Goal: Transaction & Acquisition: Purchase product/service

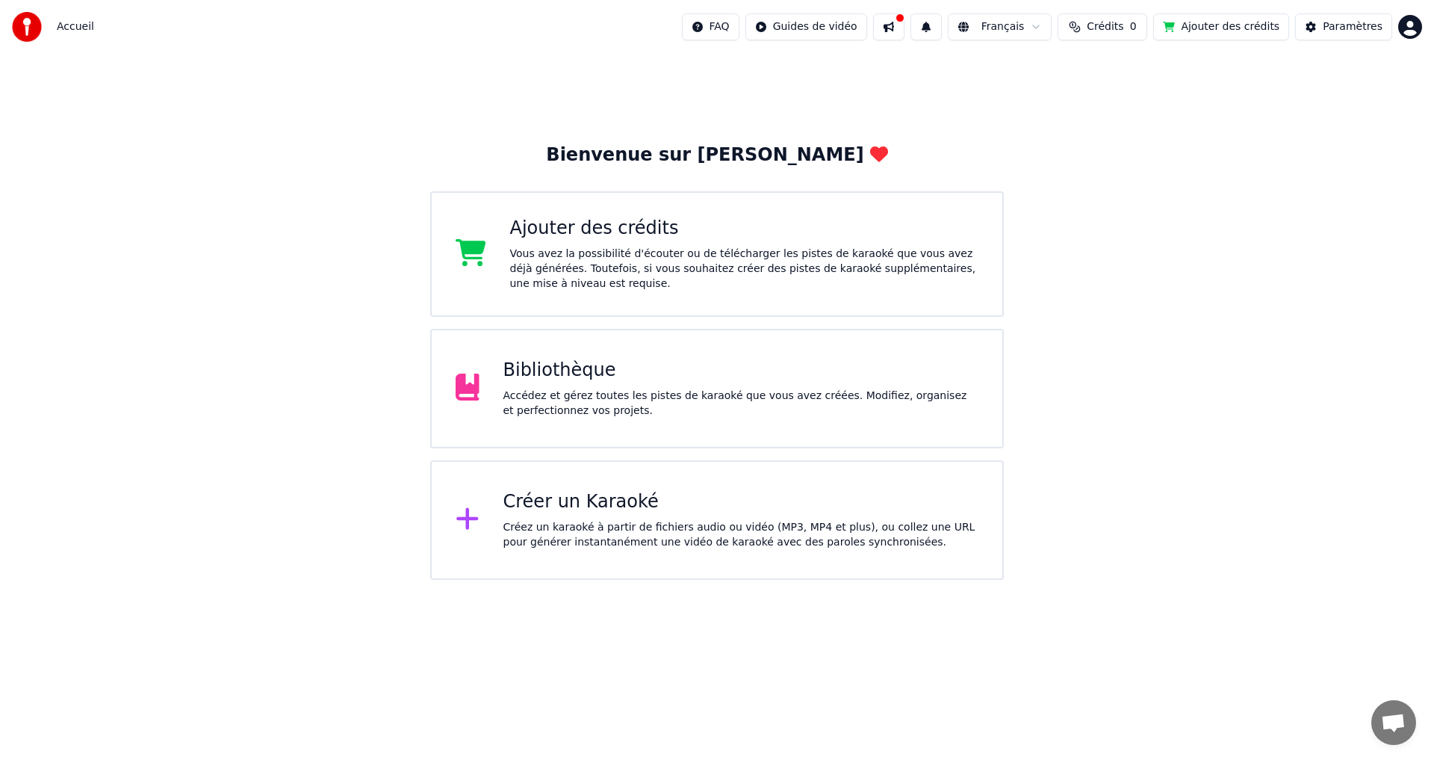
click at [1140, 22] on button "Crédits 0" at bounding box center [1103, 26] width 90 height 27
click at [1108, 75] on th "Restant" at bounding box center [1101, 71] width 52 height 30
click at [1164, 66] on th "Expiration (jours)" at bounding box center [1177, 71] width 102 height 30
click at [724, 89] on div "Bienvenue sur Youka Ajouter des crédits Vous avez la possibilité d'écouter ou d…" at bounding box center [717, 317] width 1434 height 526
click at [665, 233] on div "Ajouter des crédits" at bounding box center [744, 229] width 469 height 24
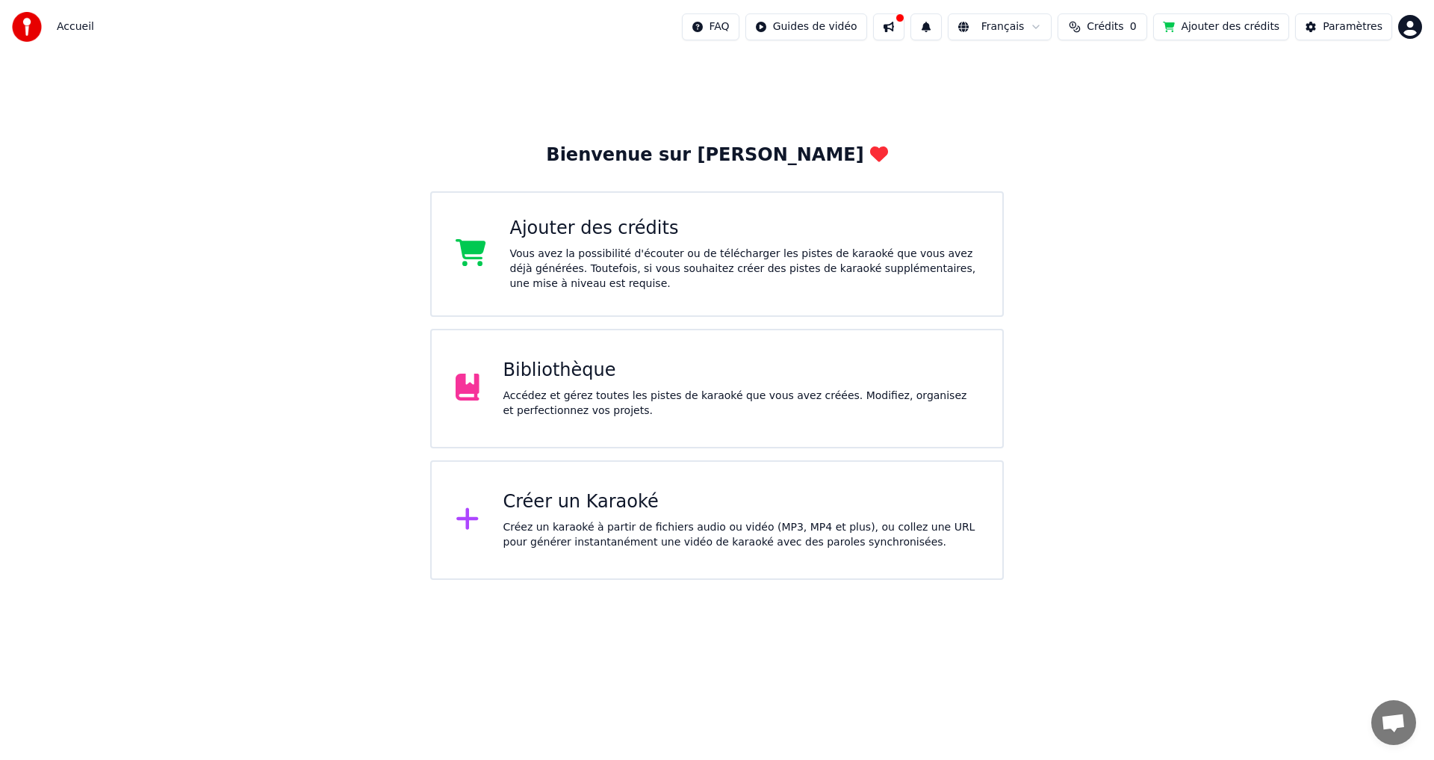
click at [1232, 22] on button "Ajouter des crédits" at bounding box center [1221, 26] width 136 height 27
click at [636, 508] on div "Créer un Karaoké" at bounding box center [741, 502] width 476 height 24
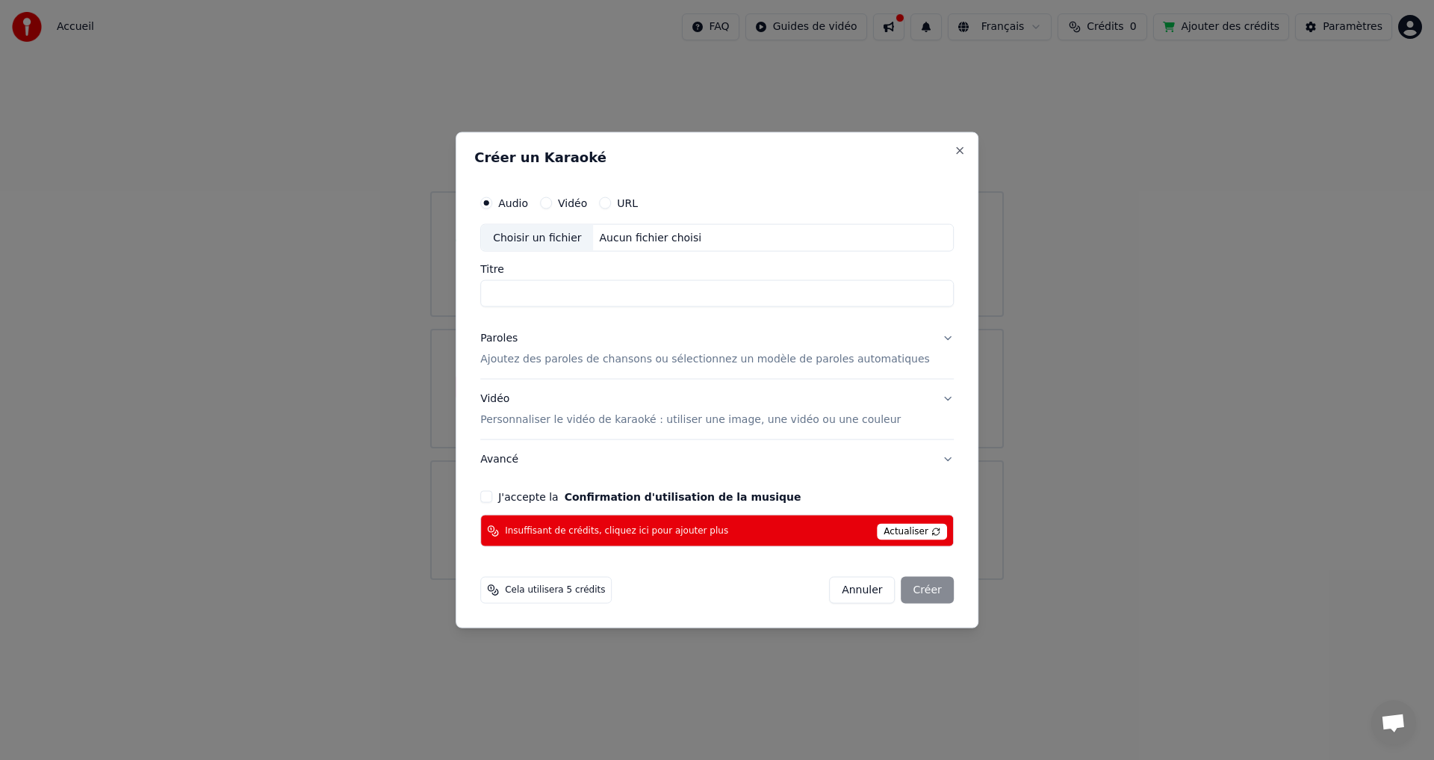
click at [895, 532] on span "Actualiser" at bounding box center [912, 532] width 70 height 16
click at [954, 147] on button "Close" at bounding box center [960, 150] width 12 height 12
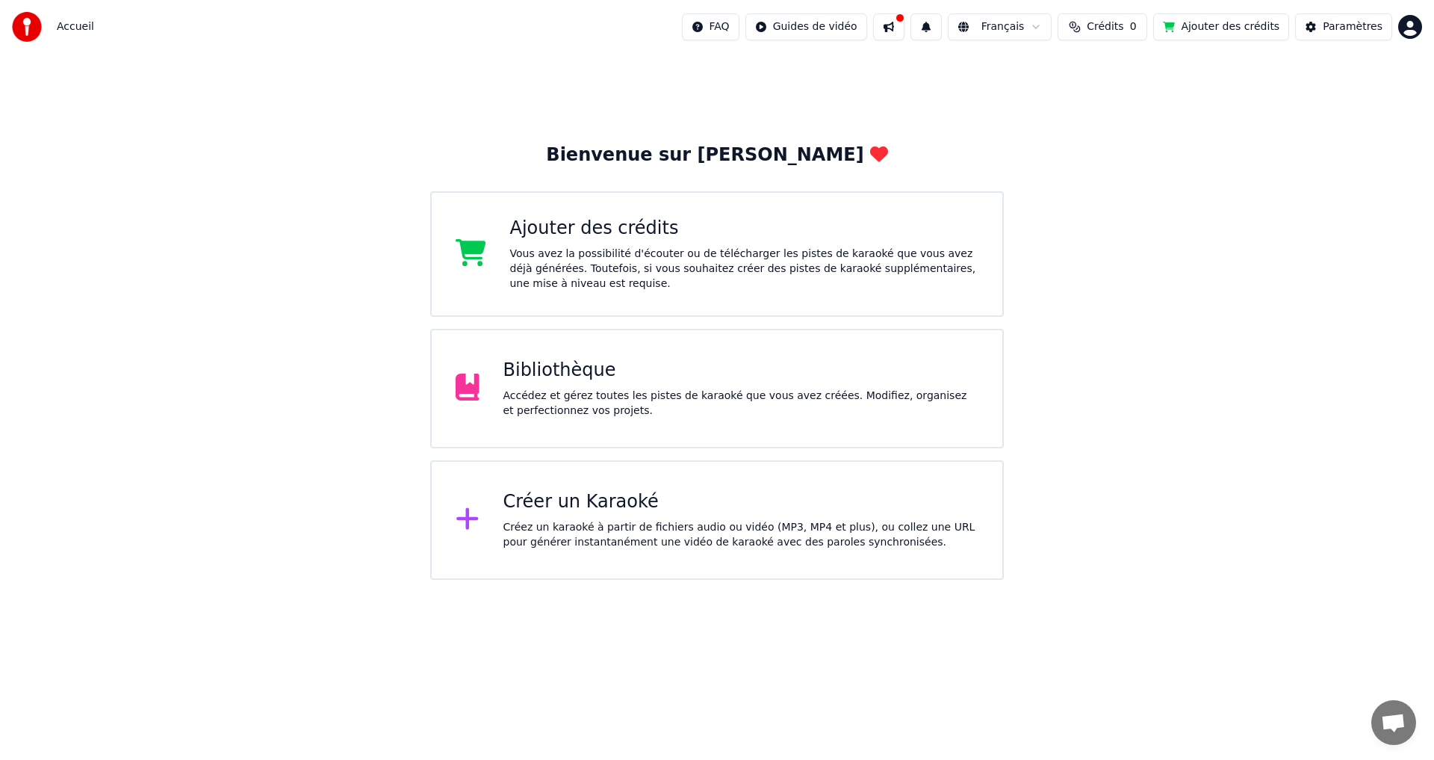
click at [1131, 18] on button "Crédits 0" at bounding box center [1103, 26] width 90 height 27
click at [1106, 114] on button "Actualiser" at bounding box center [1118, 112] width 89 height 27
click at [1143, 72] on th "Expiration (jours)" at bounding box center [1177, 71] width 102 height 30
click at [1032, 78] on th "Recharger" at bounding box center [1042, 71] width 66 height 30
click at [1046, 70] on th "Recharger" at bounding box center [1042, 71] width 66 height 30
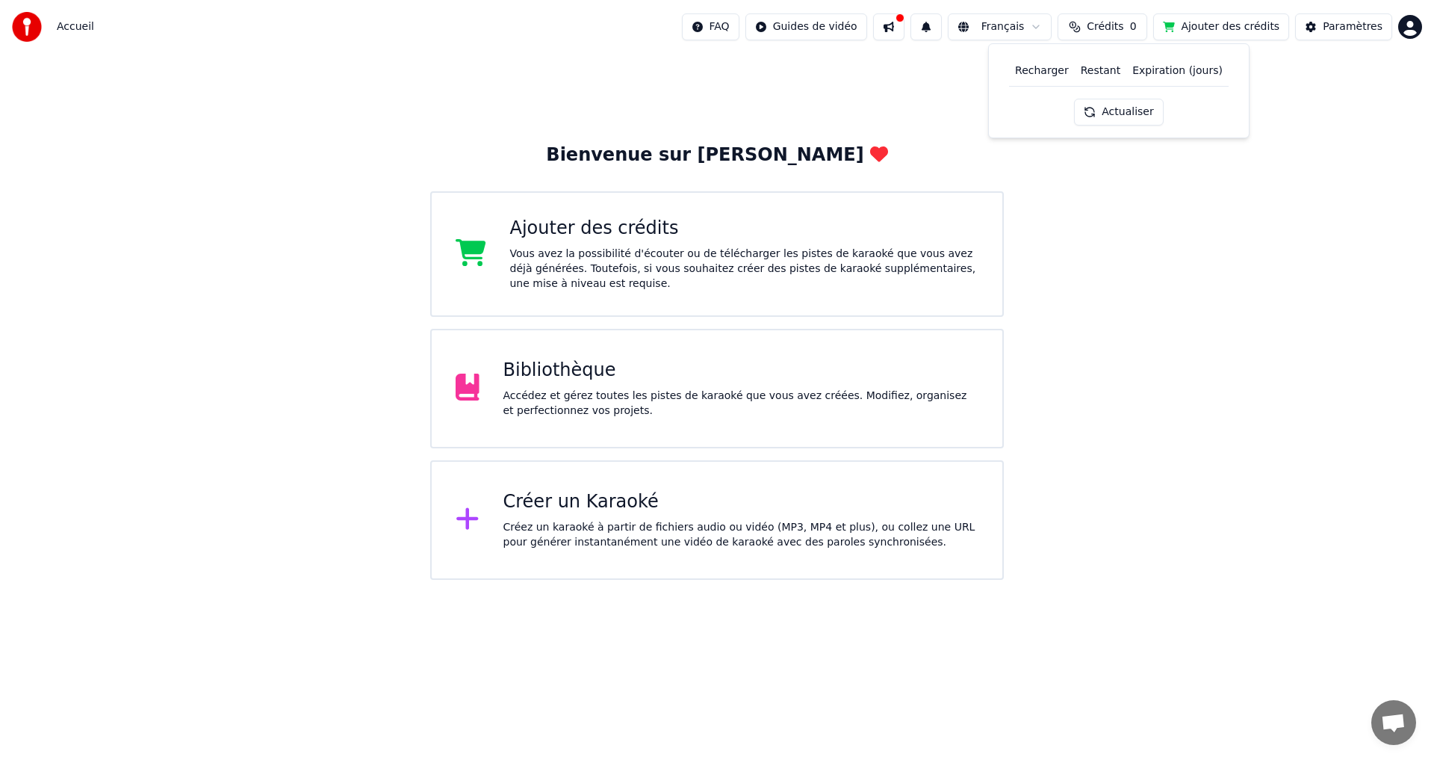
click at [1113, 70] on th "Restant" at bounding box center [1101, 71] width 52 height 30
click at [1214, 21] on button "Ajouter des crédits" at bounding box center [1221, 26] width 136 height 27
click at [1105, 22] on span "Crédits" at bounding box center [1105, 26] width 37 height 15
click at [1208, 31] on button "Ajouter des crédits" at bounding box center [1221, 26] width 136 height 27
